Goal: Task Accomplishment & Management: Manage account settings

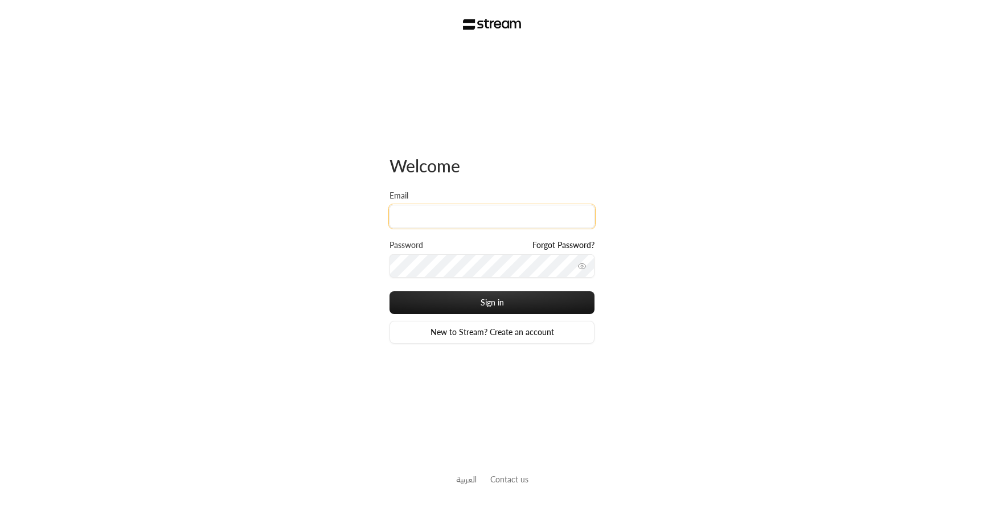
click at [474, 211] on input "Email" at bounding box center [491, 216] width 205 height 23
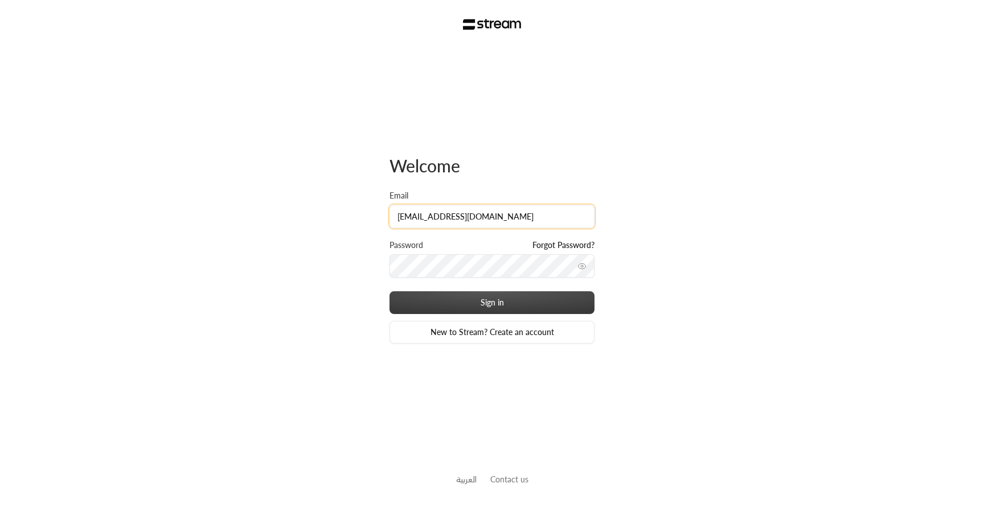
type input "[EMAIL_ADDRESS][DOMAIN_NAME]"
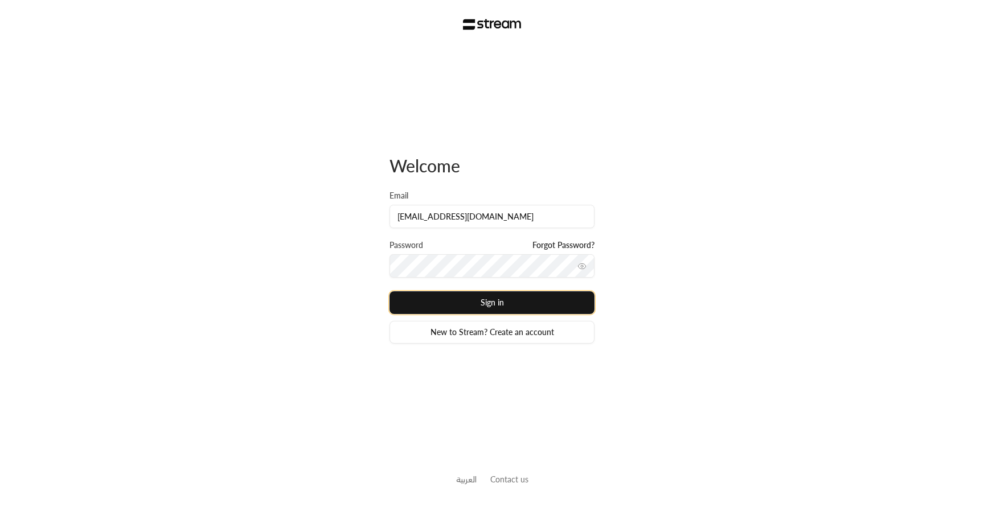
click at [502, 305] on button "Sign in" at bounding box center [491, 303] width 205 height 23
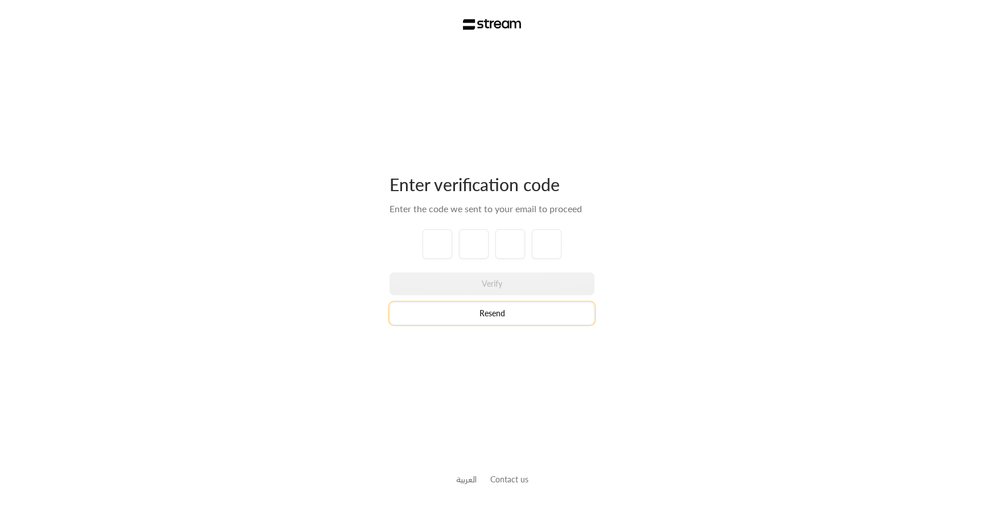
click at [474, 314] on button "Resend" at bounding box center [491, 313] width 205 height 23
click at [438, 243] on input "tel" at bounding box center [437, 244] width 30 height 30
type input "1"
type input "2"
type input "3"
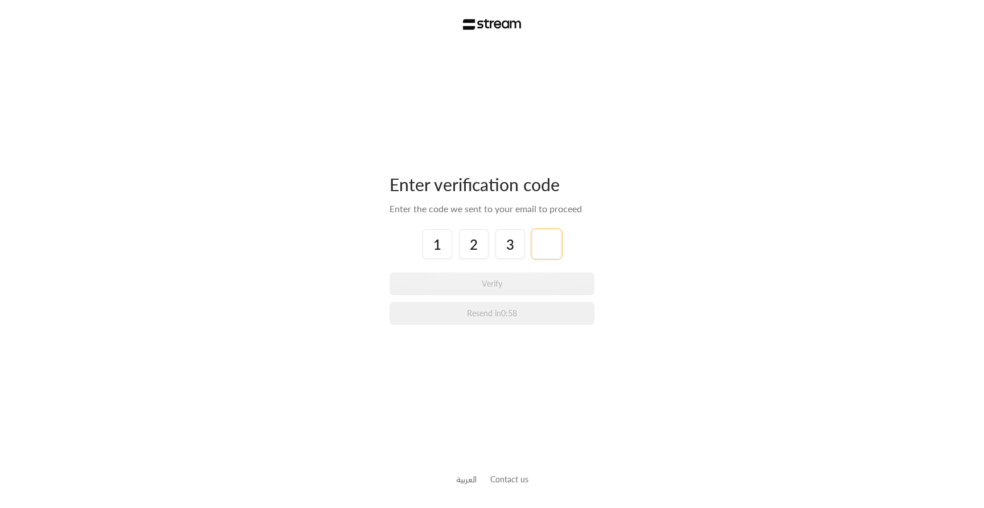
type input "4"
